Goal: Browse casually: Explore the website without a specific task or goal

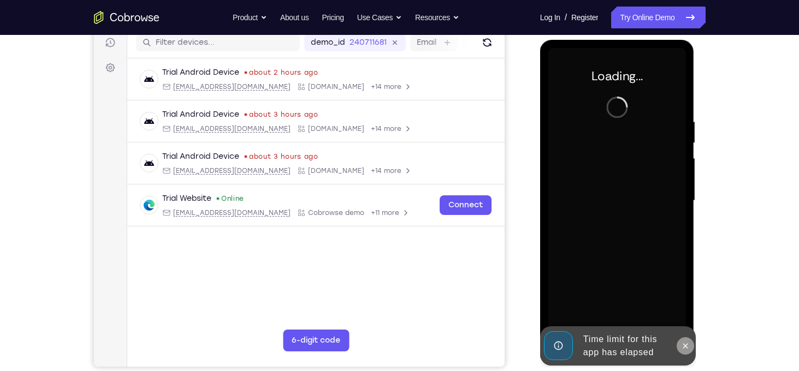
click at [686, 347] on icon at bounding box center [685, 346] width 9 height 9
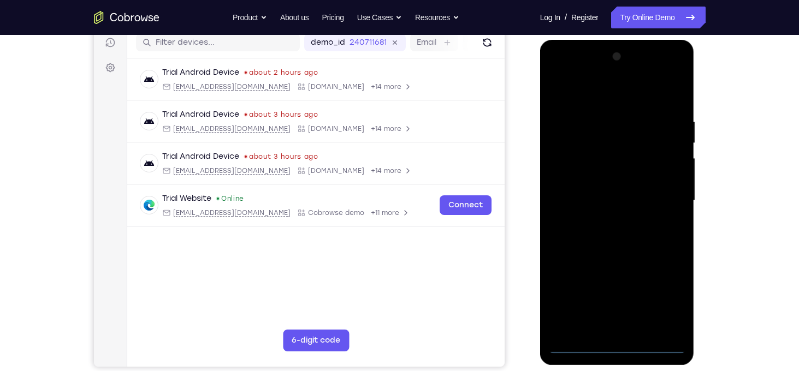
click at [615, 341] on div at bounding box center [617, 201] width 138 height 306
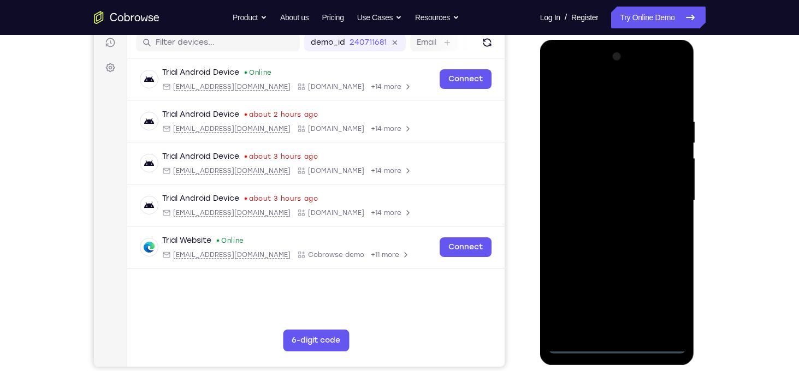
click at [619, 348] on div at bounding box center [617, 201] width 138 height 306
click at [667, 303] on div at bounding box center [617, 201] width 138 height 306
click at [591, 93] on div at bounding box center [617, 201] width 138 height 306
click at [662, 196] on div at bounding box center [617, 201] width 138 height 306
click at [608, 223] on div at bounding box center [617, 201] width 138 height 306
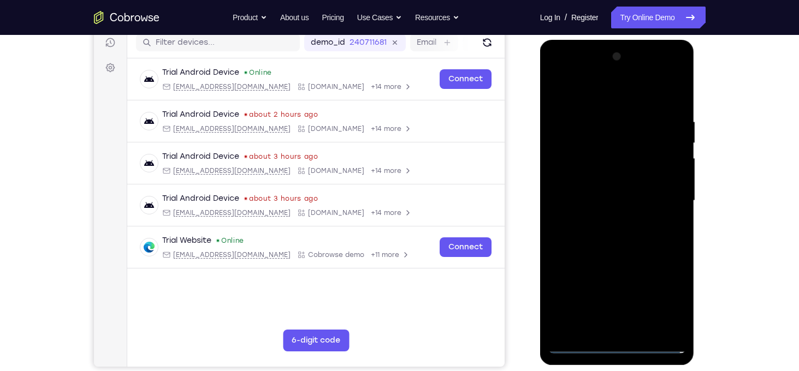
click at [610, 189] on div at bounding box center [617, 201] width 138 height 306
click at [611, 181] on div at bounding box center [617, 201] width 138 height 306
click at [595, 202] on div at bounding box center [617, 201] width 138 height 306
click at [617, 243] on div at bounding box center [617, 201] width 138 height 306
click at [677, 328] on div at bounding box center [617, 201] width 138 height 306
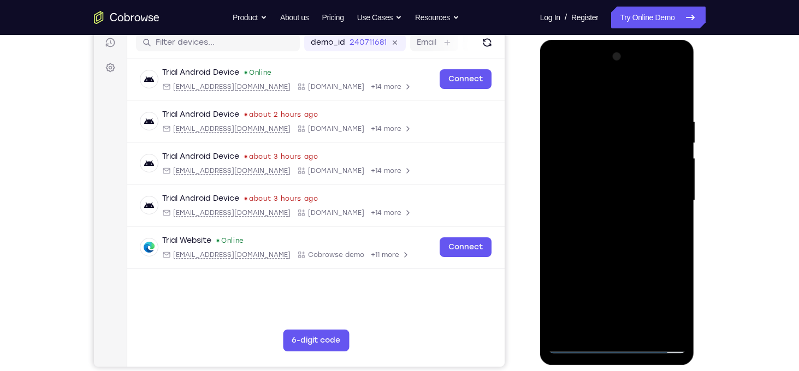
click at [680, 318] on div at bounding box center [617, 201] width 138 height 306
drag, startPoint x: 641, startPoint y: 274, endPoint x: 637, endPoint y: 202, distance: 71.7
click at [637, 202] on div at bounding box center [617, 201] width 138 height 306
click at [677, 180] on div at bounding box center [617, 201] width 138 height 306
drag, startPoint x: 611, startPoint y: 101, endPoint x: 611, endPoint y: 44, distance: 56.8
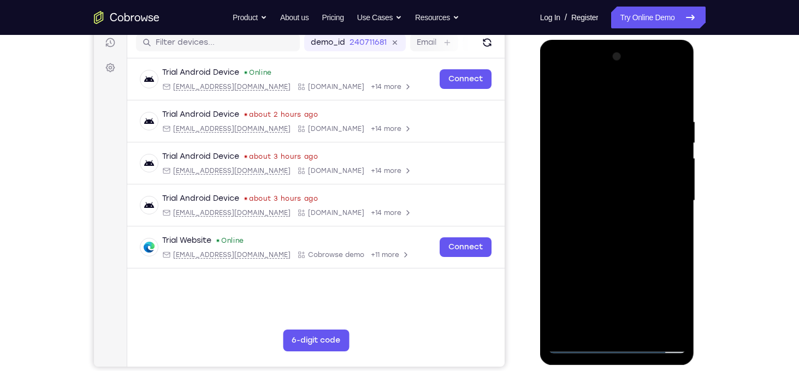
click at [611, 44] on div at bounding box center [617, 203] width 155 height 326
click at [678, 181] on div at bounding box center [617, 201] width 138 height 306
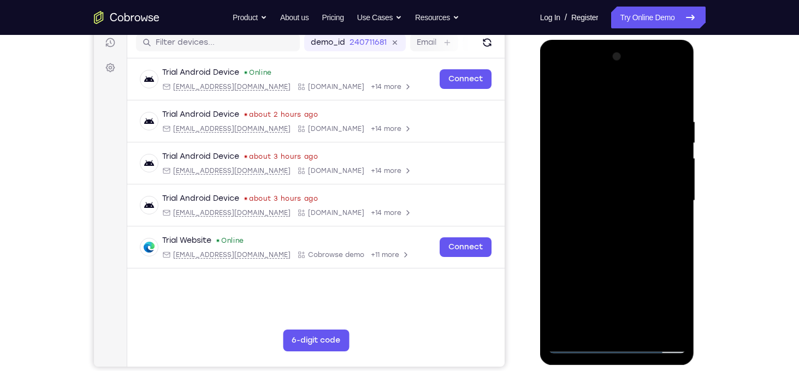
click at [678, 181] on div at bounding box center [617, 201] width 138 height 306
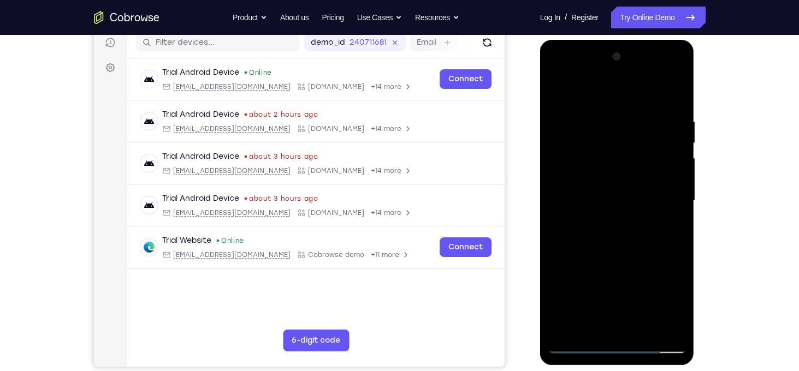
click at [678, 181] on div at bounding box center [617, 201] width 138 height 306
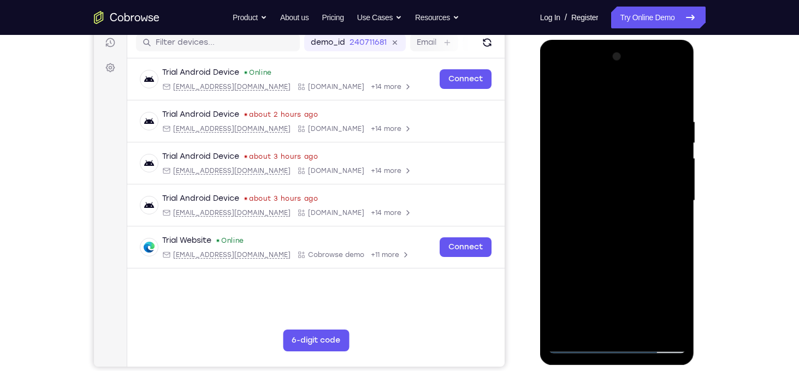
click at [678, 181] on div at bounding box center [617, 201] width 138 height 306
click at [569, 324] on div at bounding box center [617, 201] width 138 height 306
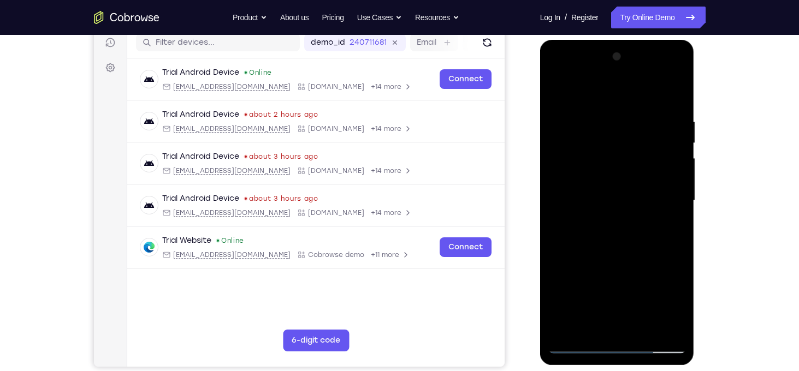
click at [608, 116] on div at bounding box center [617, 201] width 138 height 306
click at [675, 176] on div at bounding box center [617, 201] width 138 height 306
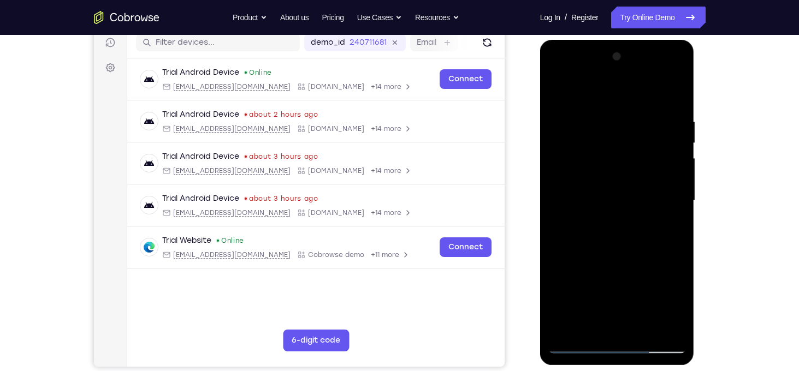
click at [675, 176] on div at bounding box center [617, 201] width 138 height 306
drag, startPoint x: 675, startPoint y: 176, endPoint x: 617, endPoint y: 181, distance: 58.1
click at [617, 181] on div at bounding box center [617, 201] width 138 height 306
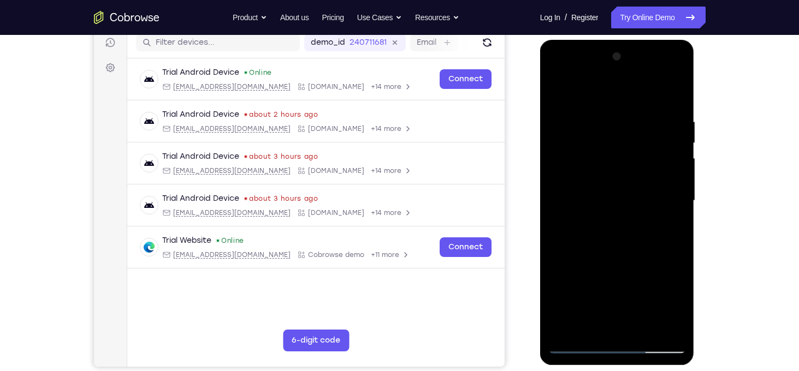
click at [666, 185] on div at bounding box center [617, 201] width 138 height 306
click at [668, 185] on div at bounding box center [617, 201] width 138 height 306
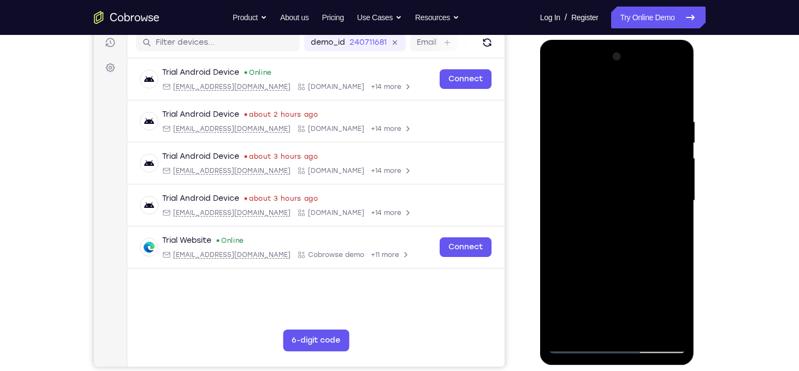
click at [672, 164] on div at bounding box center [617, 201] width 138 height 306
click at [668, 181] on div at bounding box center [617, 201] width 138 height 306
click at [676, 96] on div at bounding box center [617, 201] width 138 height 306
drag, startPoint x: 587, startPoint y: 136, endPoint x: 611, endPoint y: 315, distance: 180.9
click at [611, 315] on div at bounding box center [617, 201] width 138 height 306
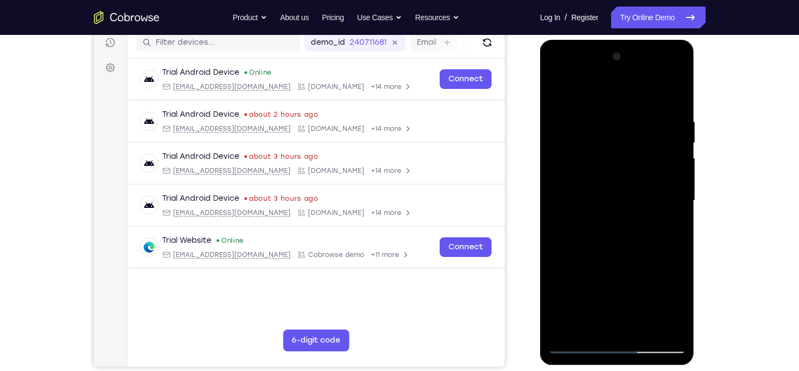
drag, startPoint x: 622, startPoint y: 154, endPoint x: 615, endPoint y: 267, distance: 112.8
click at [615, 267] on div at bounding box center [617, 201] width 138 height 306
click at [599, 111] on div at bounding box center [617, 201] width 138 height 306
click at [680, 184] on div at bounding box center [617, 201] width 138 height 306
click at [674, 183] on div at bounding box center [617, 201] width 138 height 306
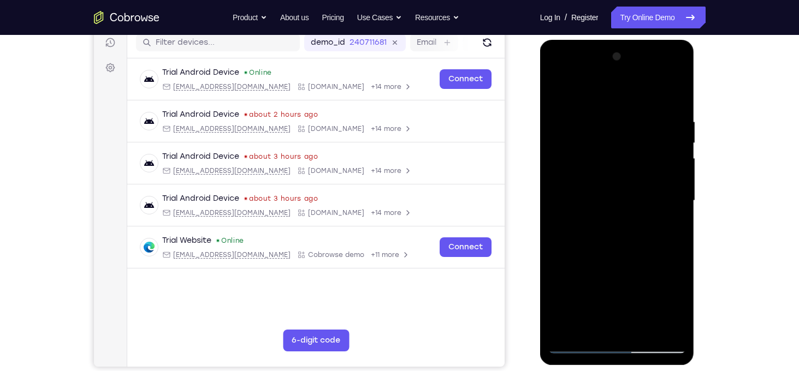
click at [674, 183] on div at bounding box center [617, 201] width 138 height 306
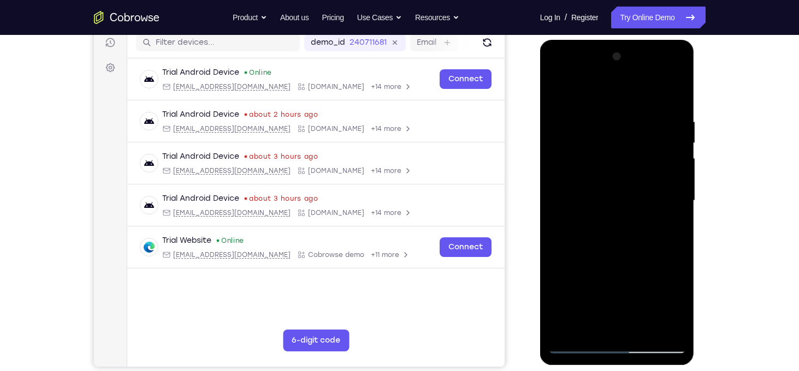
click at [674, 183] on div at bounding box center [617, 201] width 138 height 306
click at [562, 182] on div at bounding box center [617, 201] width 138 height 306
click at [660, 191] on div at bounding box center [617, 201] width 138 height 306
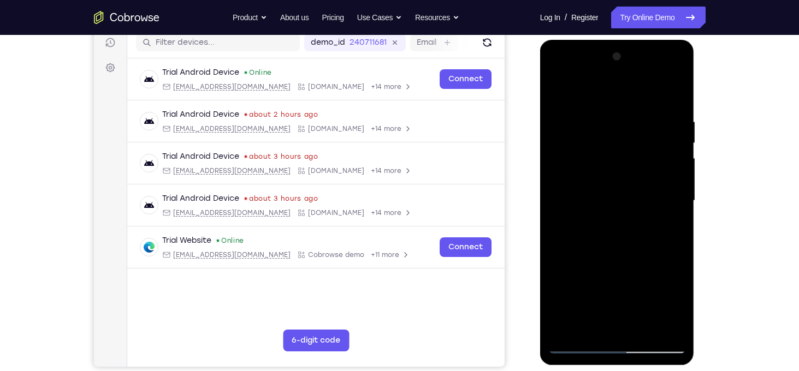
click at [660, 191] on div at bounding box center [617, 201] width 138 height 306
drag, startPoint x: 573, startPoint y: 181, endPoint x: 671, endPoint y: 178, distance: 97.8
click at [671, 178] on div at bounding box center [617, 201] width 138 height 306
click at [569, 180] on div at bounding box center [617, 201] width 138 height 306
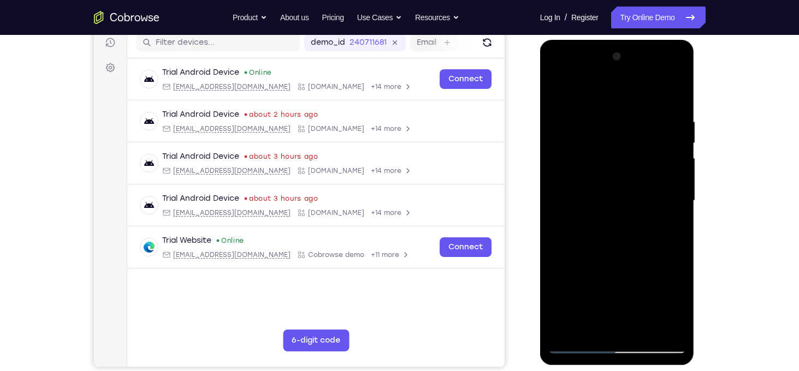
click at [563, 179] on div at bounding box center [617, 201] width 138 height 306
click at [562, 178] on div at bounding box center [617, 201] width 138 height 306
click at [558, 176] on div at bounding box center [617, 201] width 138 height 306
click at [562, 176] on div at bounding box center [617, 201] width 138 height 306
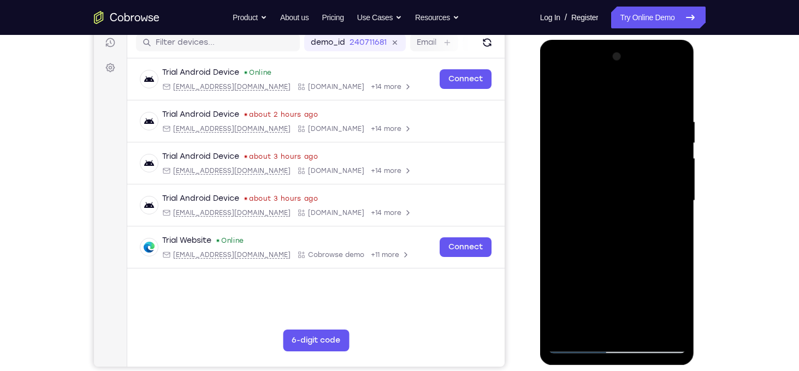
click at [562, 176] on div at bounding box center [617, 201] width 138 height 306
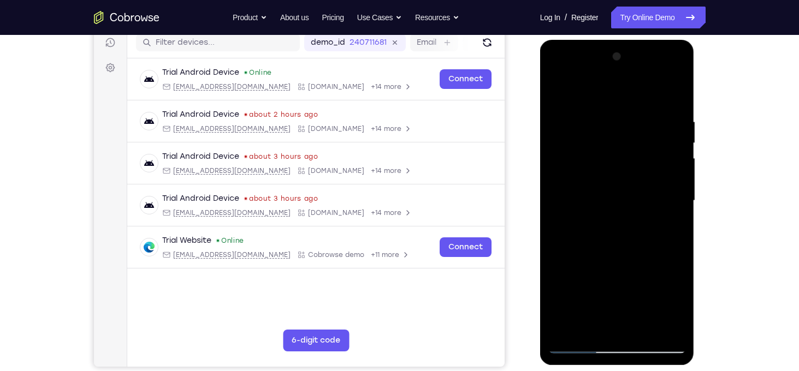
click at [562, 176] on div at bounding box center [617, 201] width 138 height 306
click at [562, 96] on div at bounding box center [617, 201] width 138 height 306
click at [678, 330] on div at bounding box center [617, 201] width 138 height 306
click at [564, 328] on div at bounding box center [617, 201] width 138 height 306
click at [592, 328] on div at bounding box center [617, 201] width 138 height 306
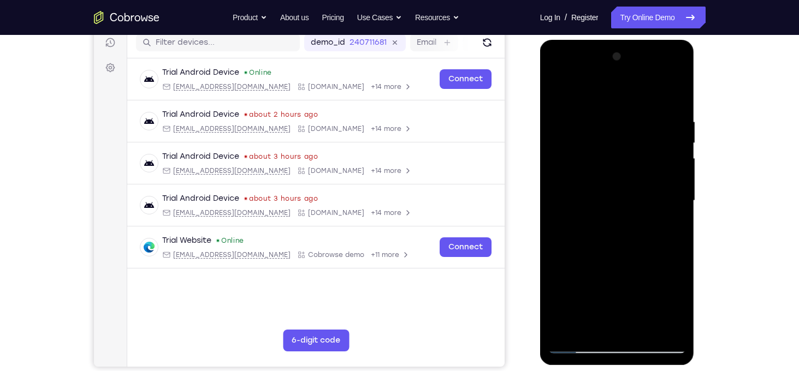
click at [592, 328] on div at bounding box center [617, 201] width 138 height 306
